Goal: Entertainment & Leisure: Consume media (video, audio)

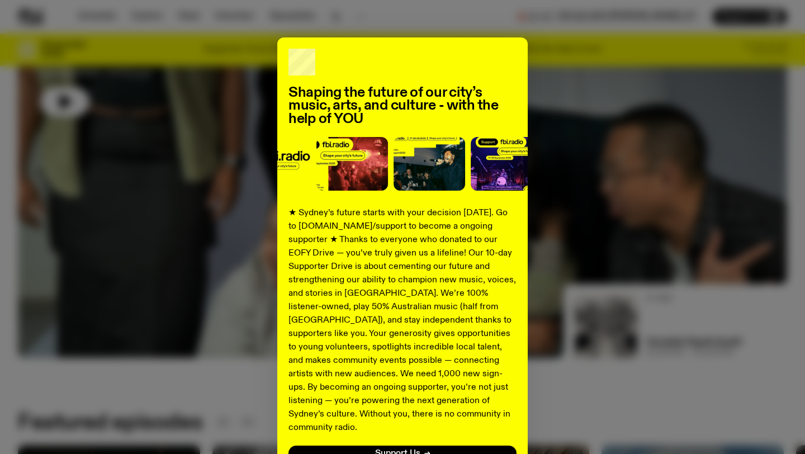
scroll to position [99, 0]
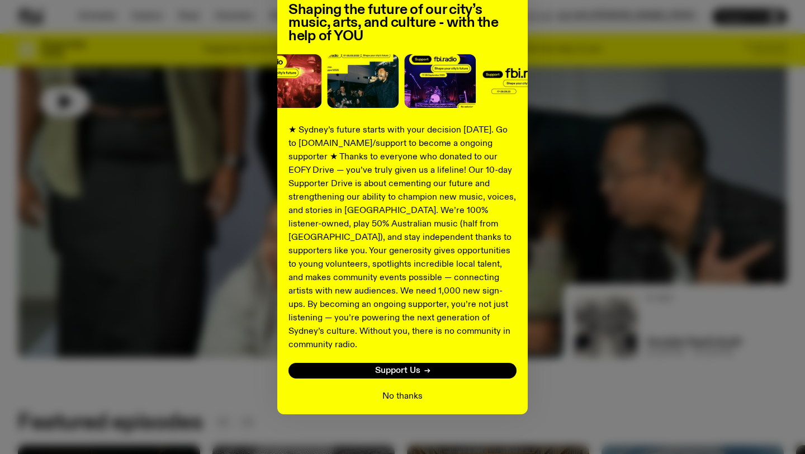
click at [401, 389] on button "No thanks" at bounding box center [402, 395] width 40 height 13
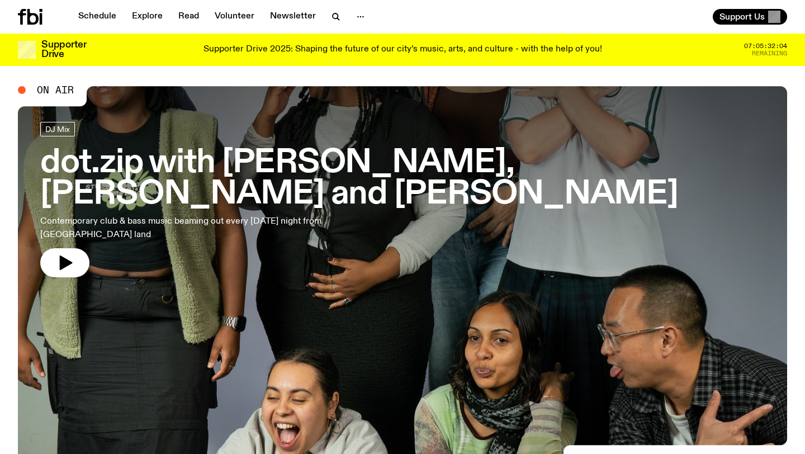
scroll to position [0, 0]
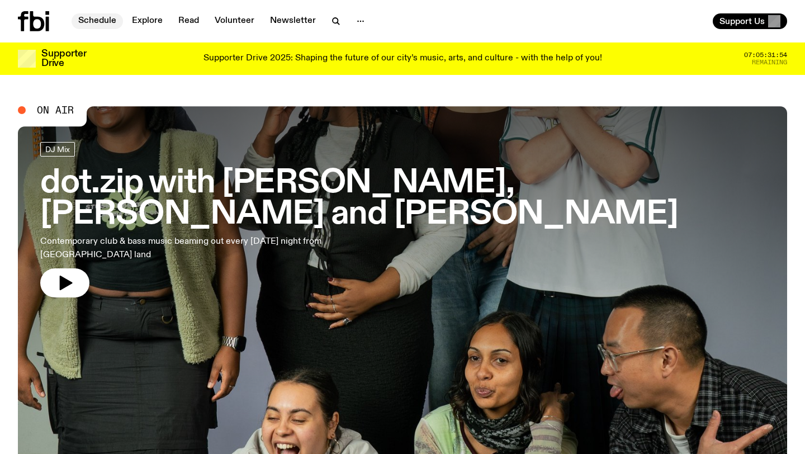
click at [92, 21] on link "Schedule" at bounding box center [97, 21] width 51 height 16
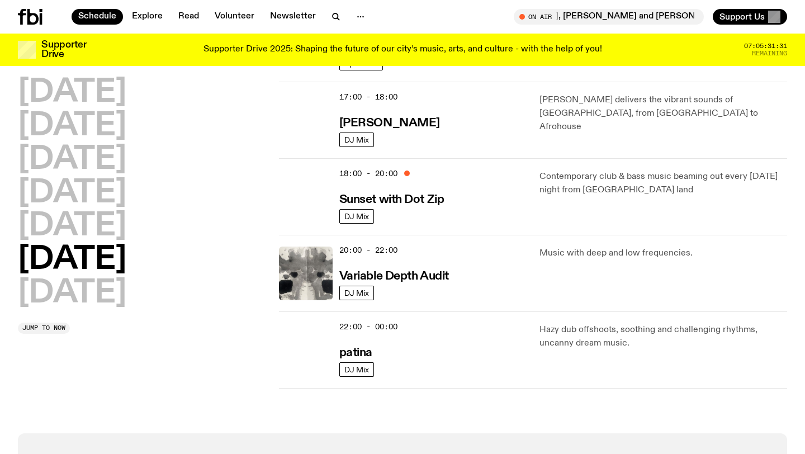
scroll to position [631, 0]
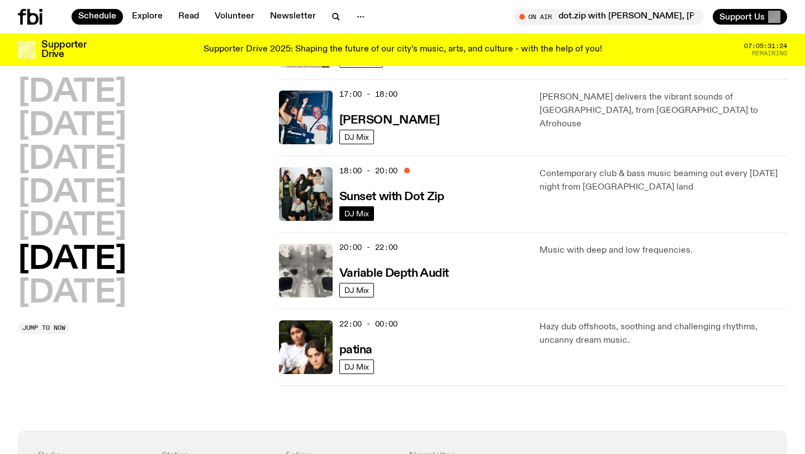
click at [362, 213] on span "DJ Mix" at bounding box center [356, 213] width 25 height 8
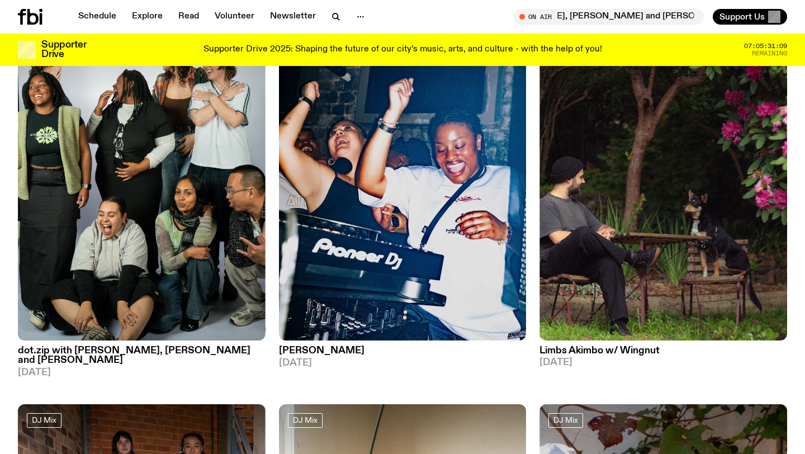
scroll to position [153, 0]
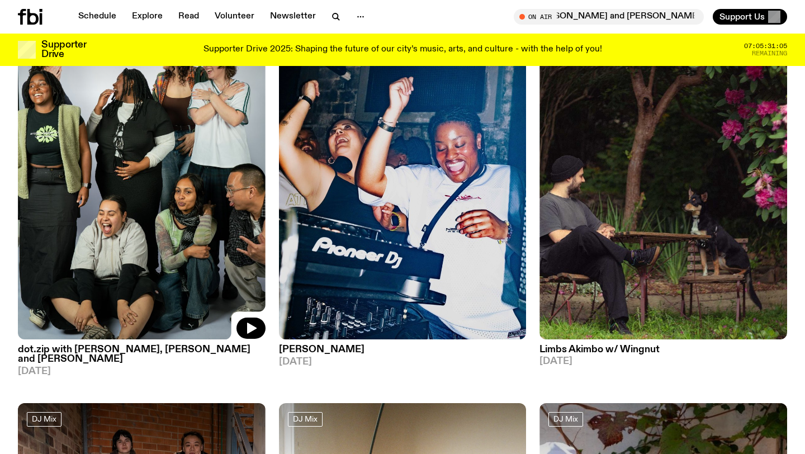
click at [145, 301] on img at bounding box center [142, 174] width 248 height 330
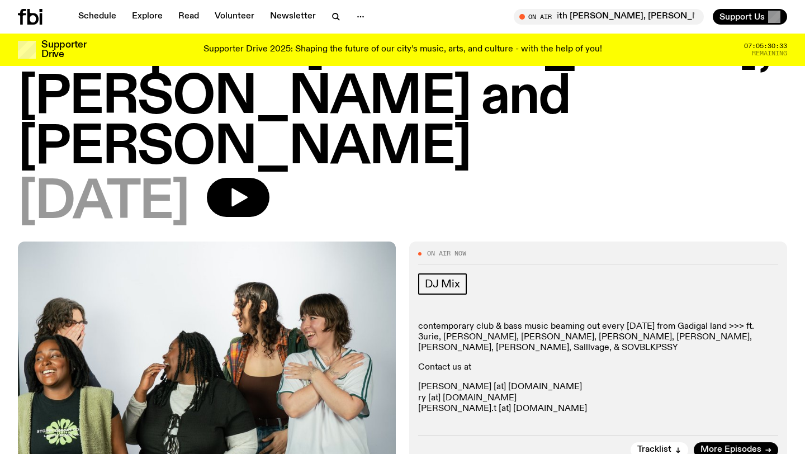
scroll to position [77, 0]
